Goal: Information Seeking & Learning: Learn about a topic

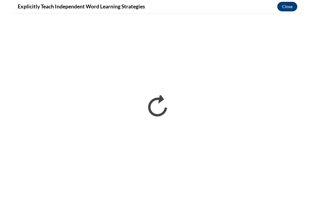
scroll to position [797, 0]
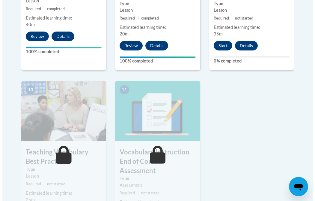
scroll to position [632, 0]
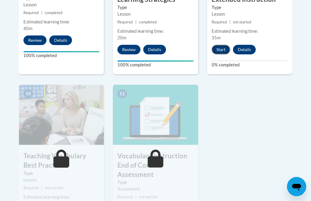
click at [216, 45] on button "Start" at bounding box center [220, 50] width 19 height 10
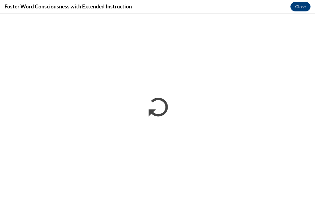
scroll to position [0, 0]
